Goal: Task Accomplishment & Management: Complete application form

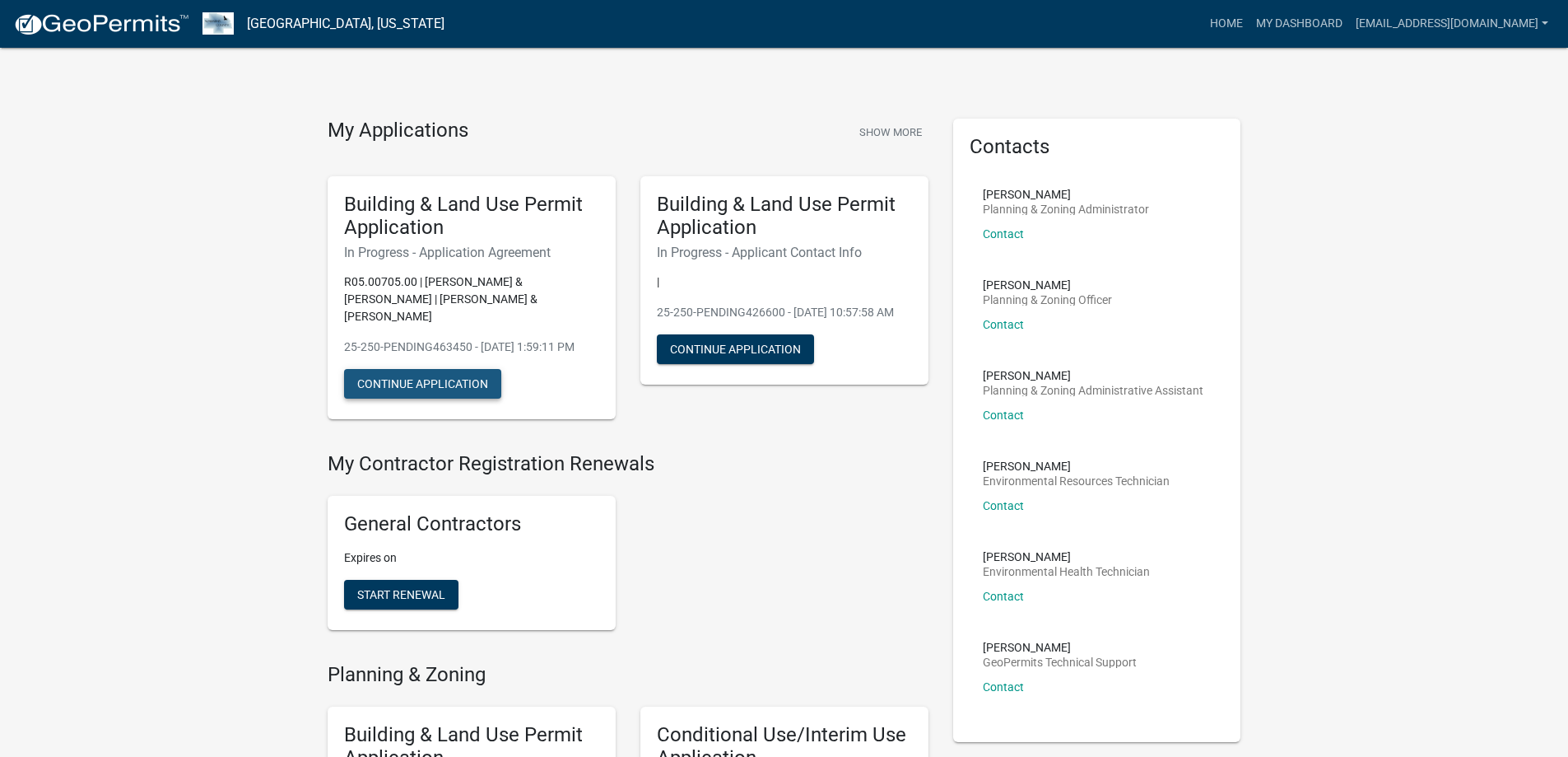
click at [434, 393] on button "Continue Application" at bounding box center [423, 383] width 157 height 30
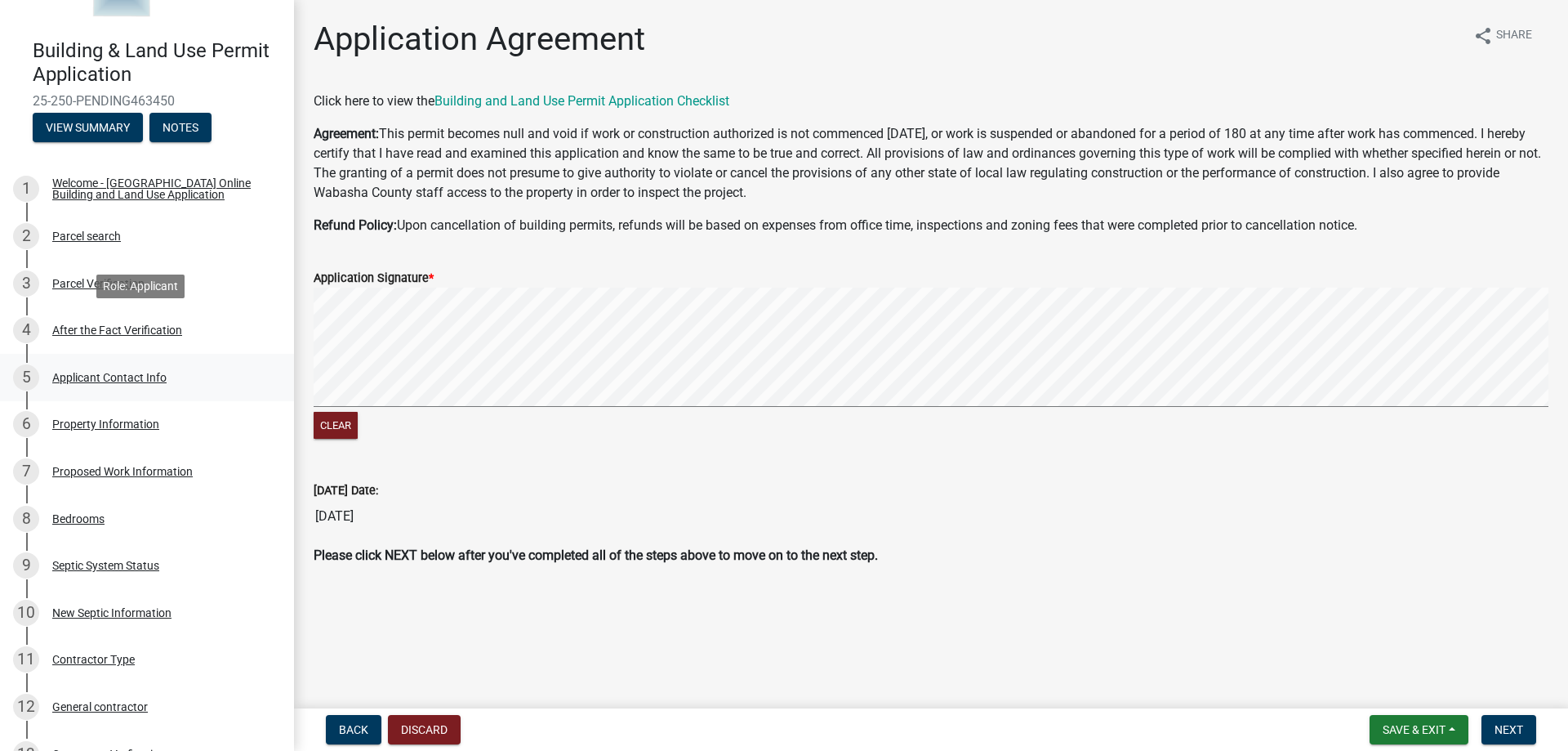
scroll to position [164, 0]
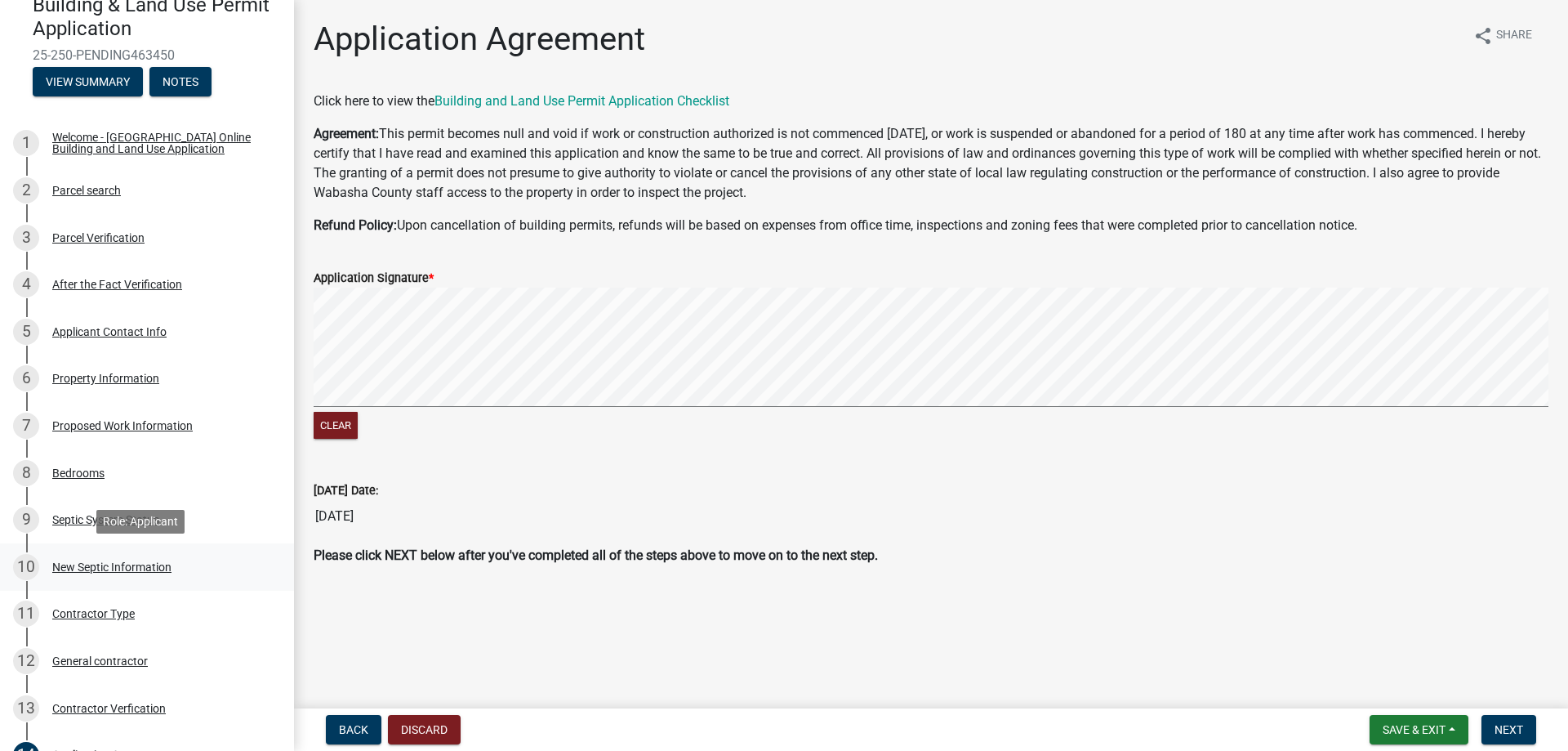
click at [110, 568] on div "New Septic Information" at bounding box center [112, 567] width 119 height 11
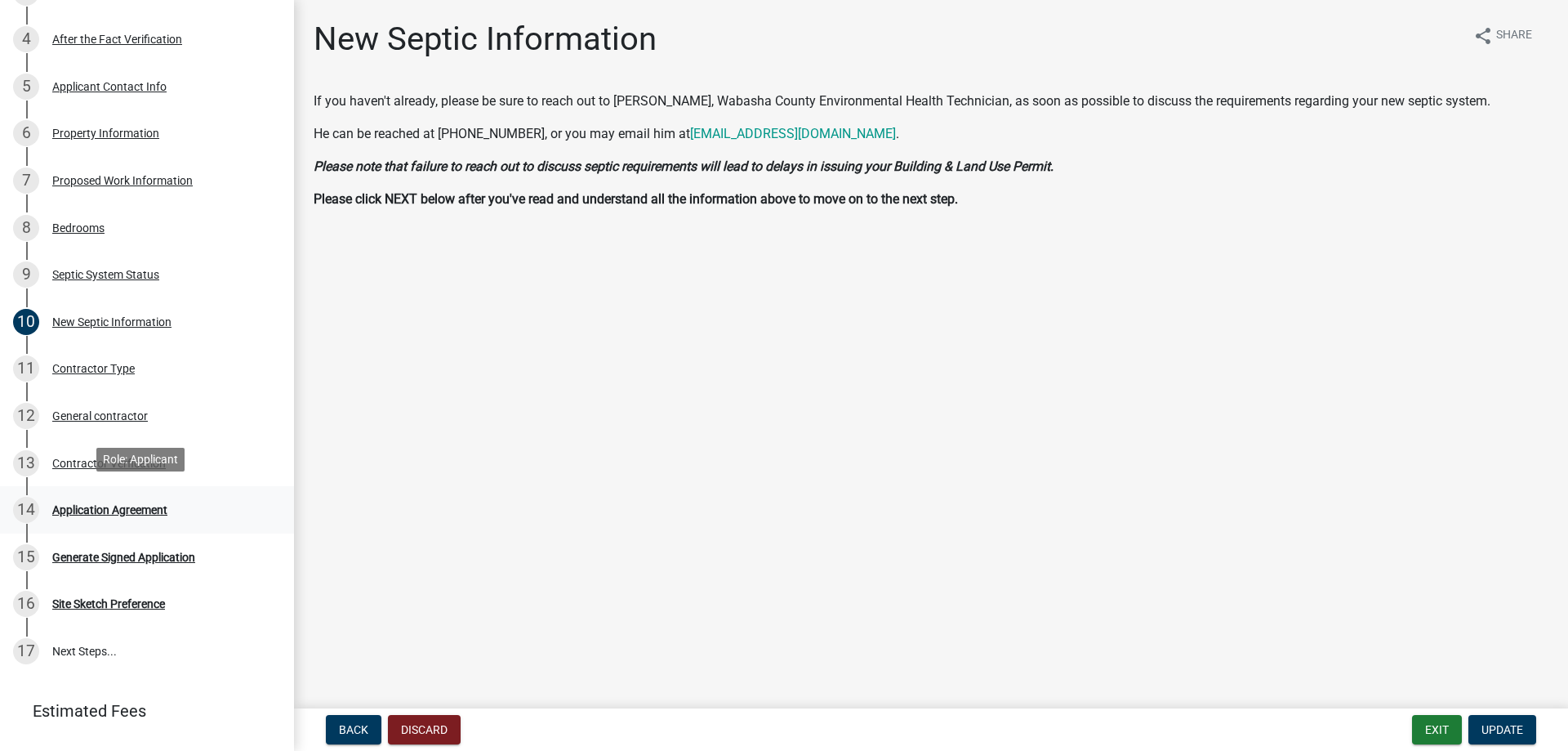
scroll to position [448, 0]
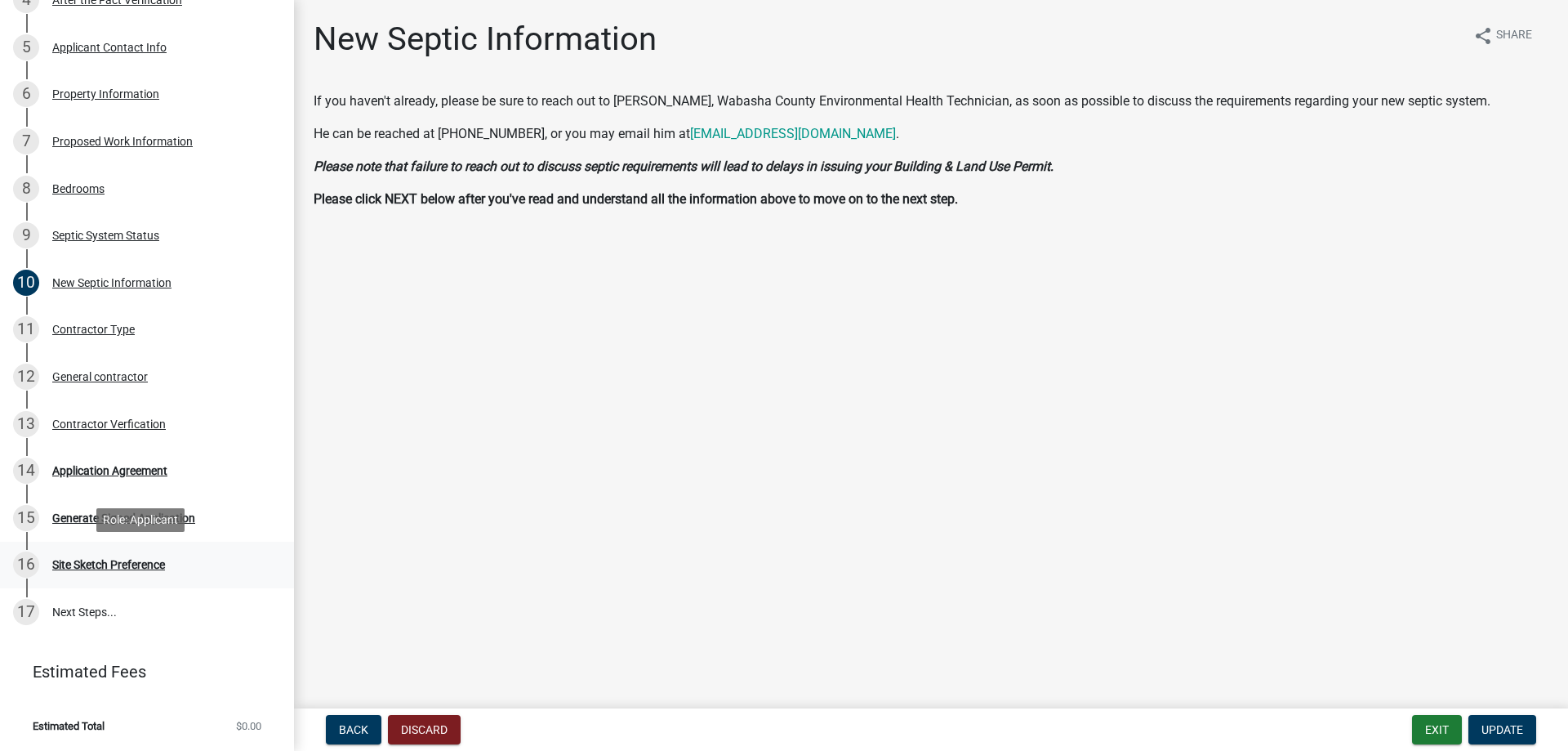
click at [151, 570] on div "Site Sketch Preference" at bounding box center [108, 564] width 113 height 11
click at [150, 561] on div "Site Sketch Preference" at bounding box center [108, 564] width 113 height 11
click at [135, 427] on div "Contractor Verfication" at bounding box center [109, 424] width 114 height 11
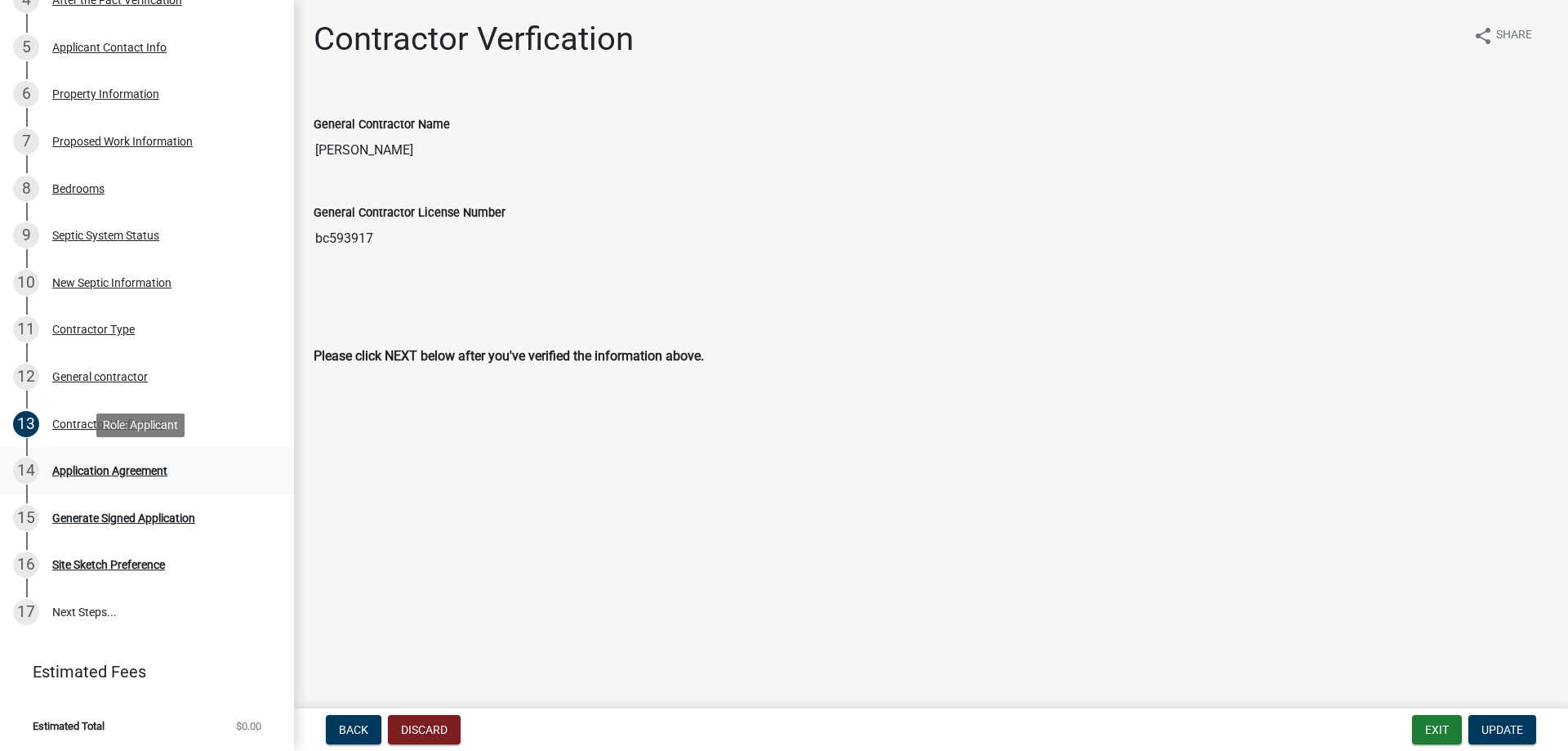
click at [121, 469] on div "Application Agreement" at bounding box center [110, 471] width 116 height 11
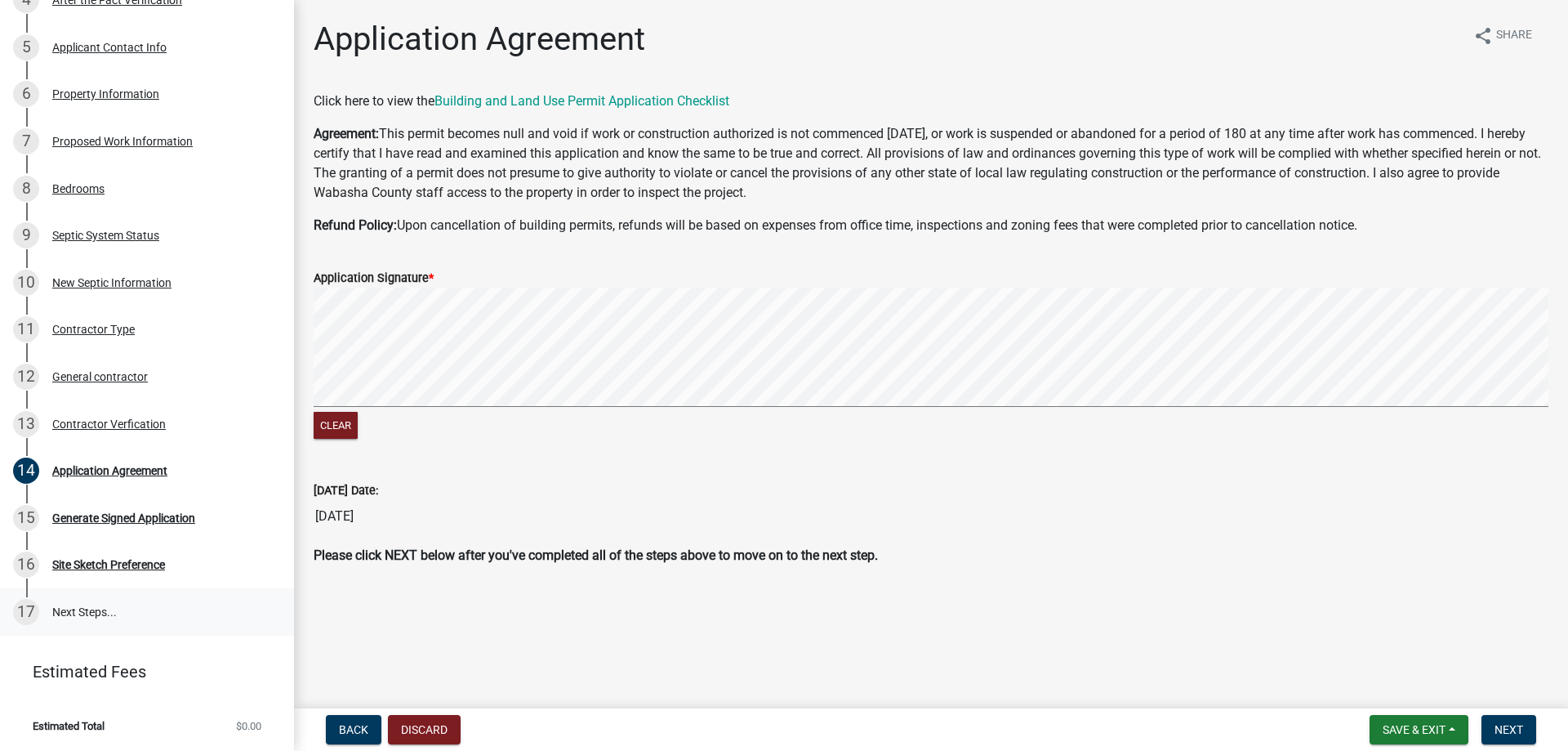
click at [99, 611] on link "17 Next Steps..." at bounding box center [147, 612] width 294 height 47
